Goal: Information Seeking & Learning: Learn about a topic

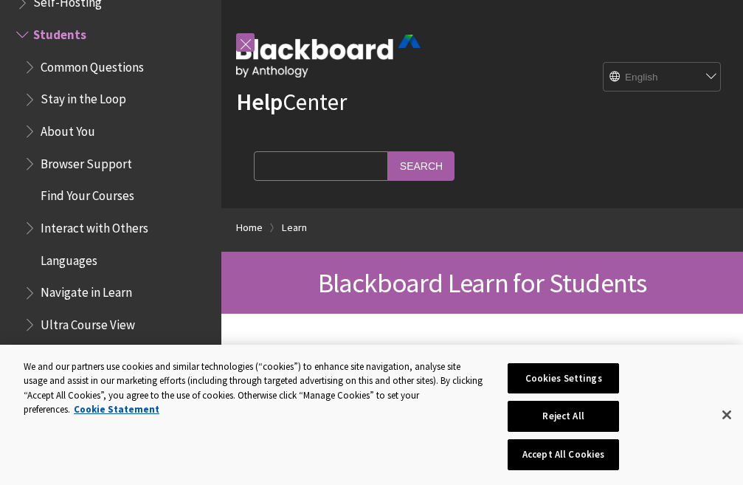
scroll to position [1643, 0]
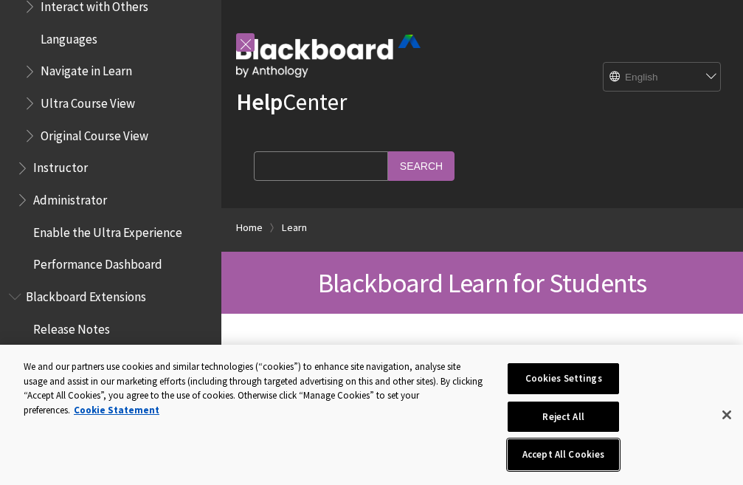
click at [523, 455] on button "Accept All Cookies" at bounding box center [563, 454] width 111 height 31
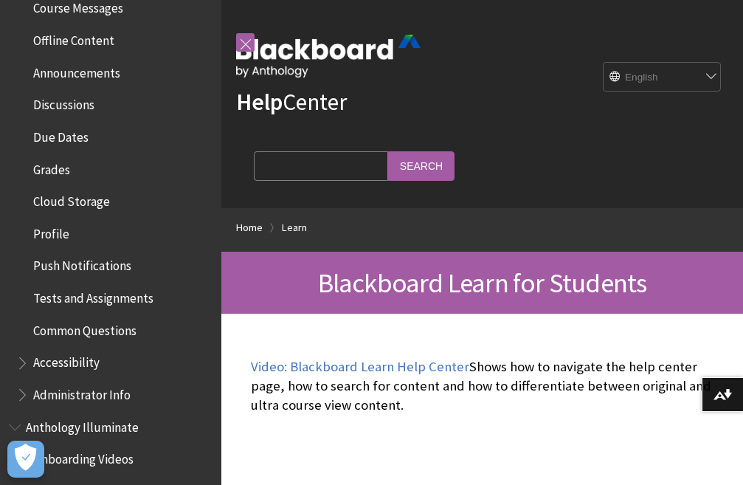
scroll to position [388, 0]
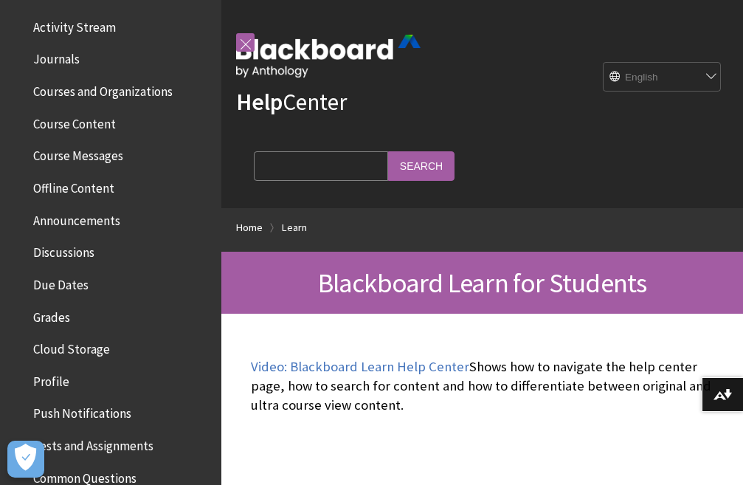
click at [127, 118] on span "Course Content" at bounding box center [114, 123] width 196 height 25
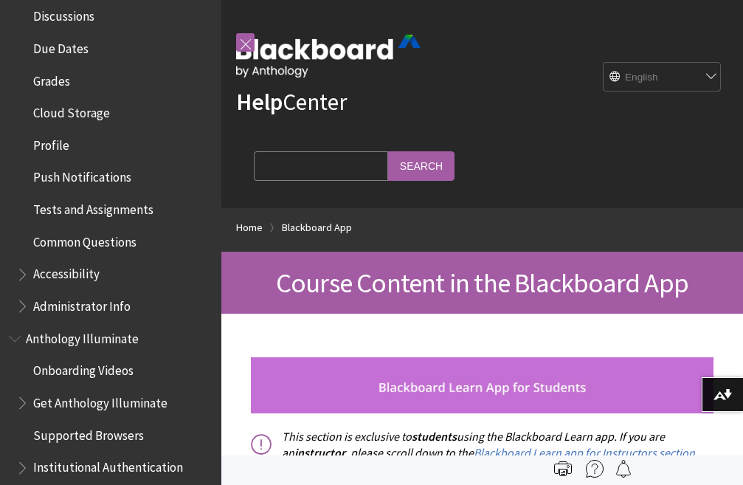
scroll to position [772, 0]
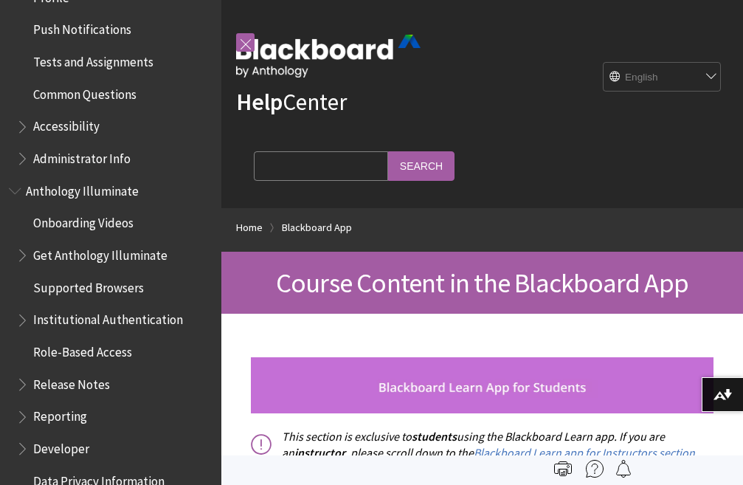
click at [306, 169] on input "Search Query" at bounding box center [321, 165] width 134 height 29
paste input "UCU 111: Introduction to Critical and Creative Thinking"
type input "UCU 111: Introduction to Critical and Creative Thinking"
click at [348, 275] on span "Course Content in the Blackboard App" at bounding box center [482, 283] width 413 height 34
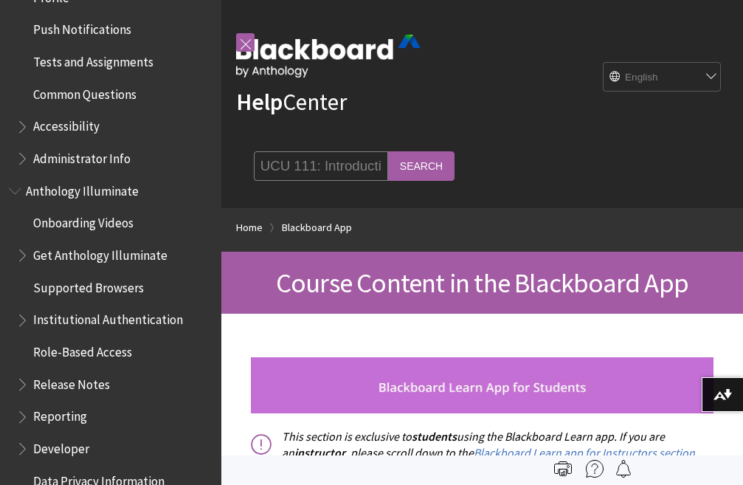
scroll to position [0, 0]
click at [416, 168] on input "Search" at bounding box center [421, 165] width 66 height 29
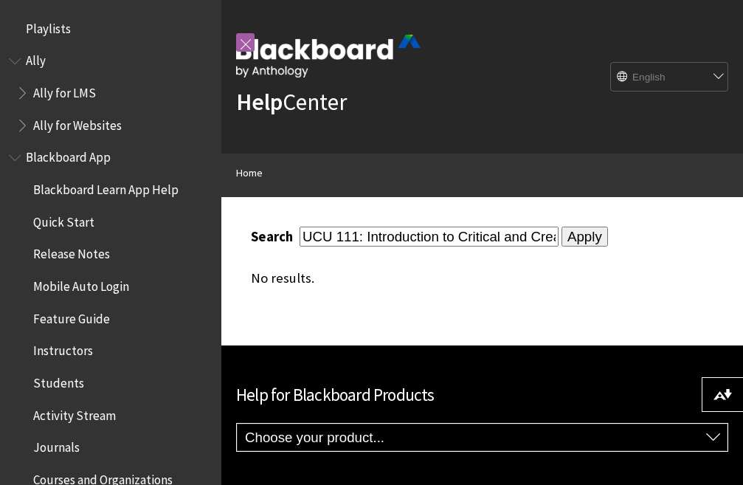
click at [357, 234] on input "UCU 111: Introduction to Critical and Creative Thinking" at bounding box center [429, 237] width 259 height 20
type input "UCU 103: Introduction to Critical and Creative Thinking"
click at [569, 231] on input "Apply" at bounding box center [585, 237] width 47 height 21
drag, startPoint x: 365, startPoint y: 236, endPoint x: 287, endPoint y: 219, distance: 80.2
click at [287, 219] on div "Search UCU 103: Introduction to Critical and Creative Thinking Apply No results." at bounding box center [482, 256] width 492 height 119
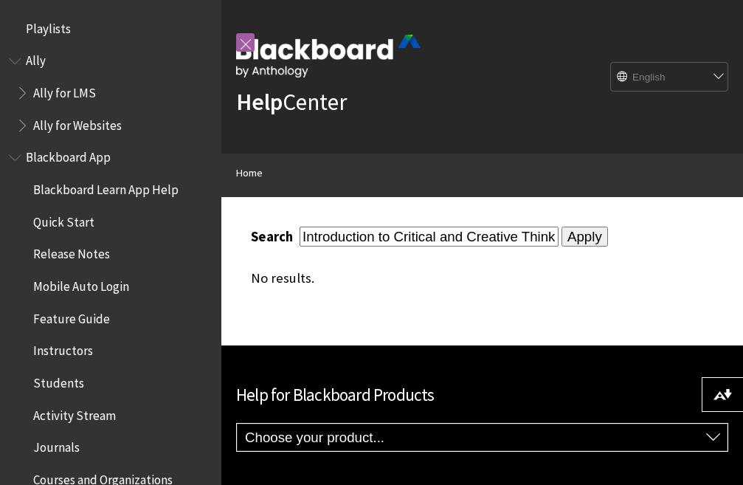
type input "Introduction to Critical and Creative Thinking"
click at [562, 231] on input "Apply" at bounding box center [585, 237] width 47 height 21
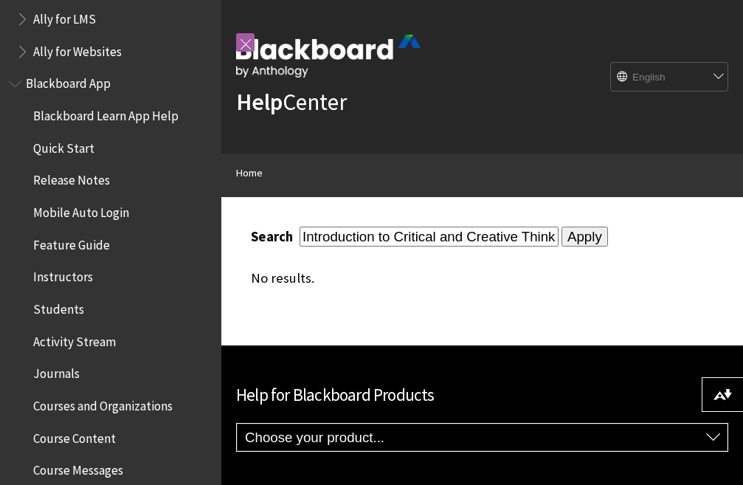
scroll to position [148, 0]
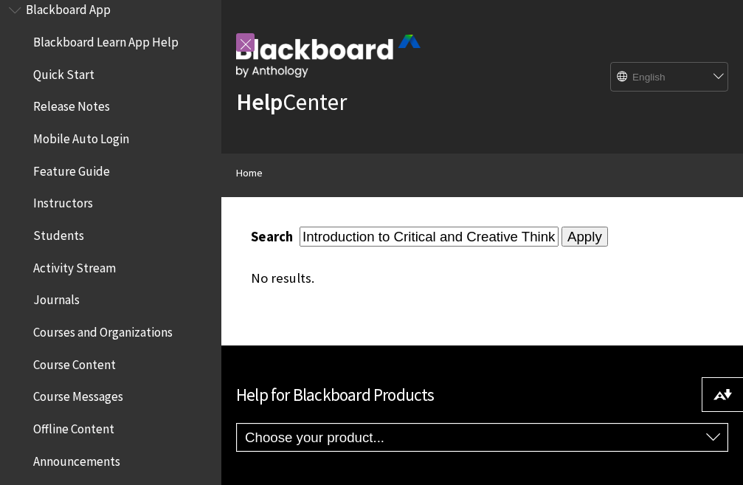
click at [84, 234] on span "Students" at bounding box center [114, 235] width 196 height 25
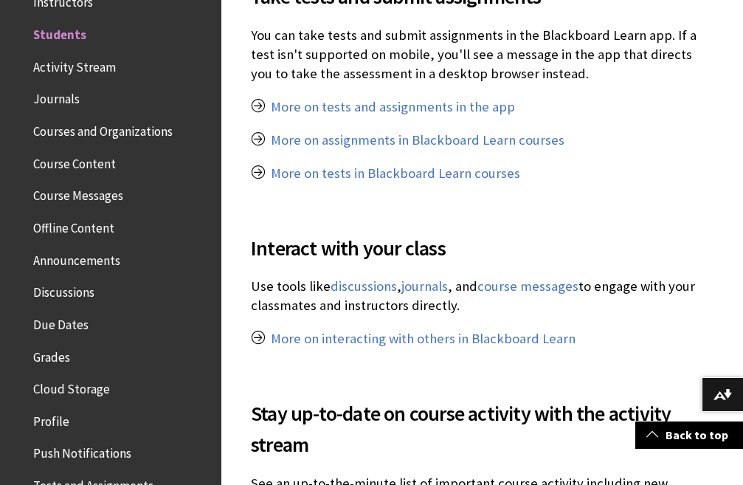
scroll to position [1107, 0]
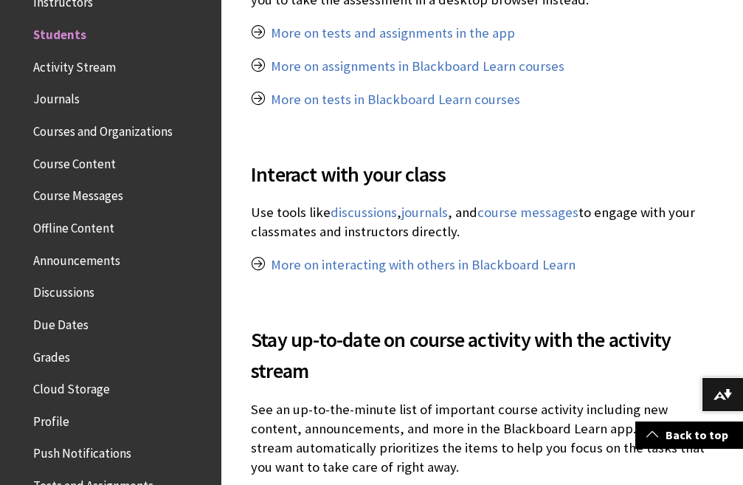
click at [117, 168] on span "Course Content" at bounding box center [114, 163] width 196 height 25
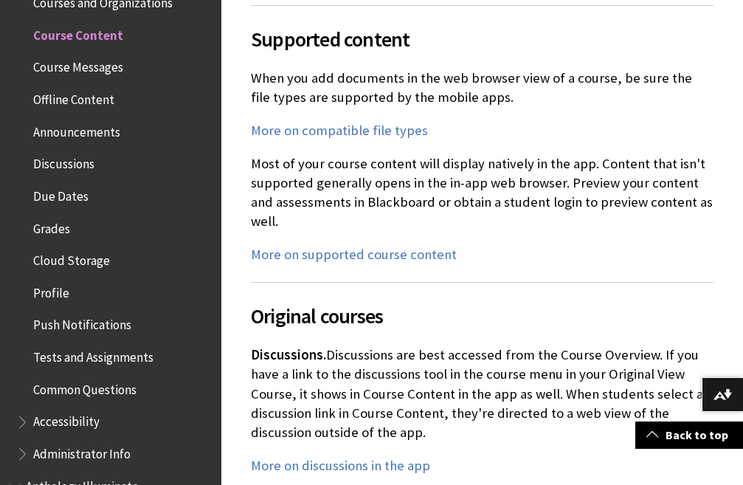
scroll to position [4503, 0]
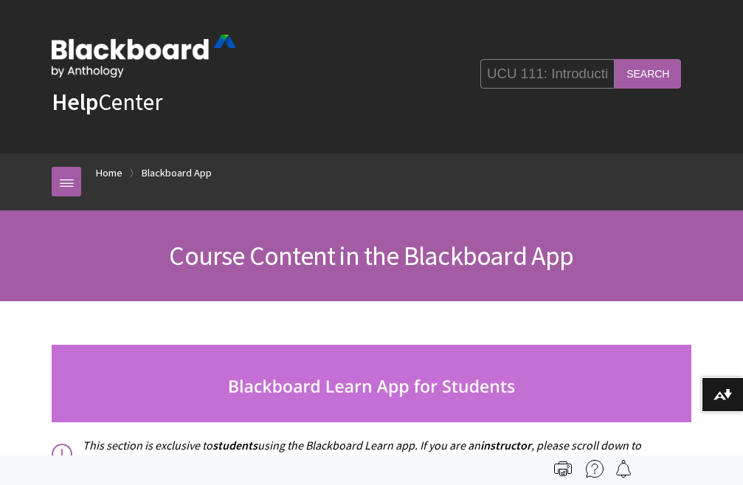
scroll to position [477, 0]
